Goal: Task Accomplishment & Management: Manage account settings

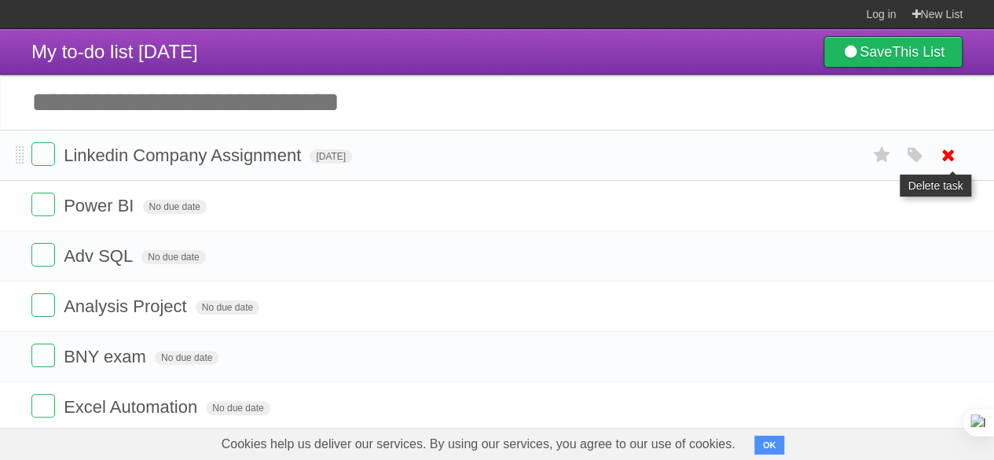
click at [947, 147] on icon at bounding box center [948, 155] width 22 height 26
click at [45, 157] on label at bounding box center [43, 154] width 24 height 24
